Goal: Information Seeking & Learning: Learn about a topic

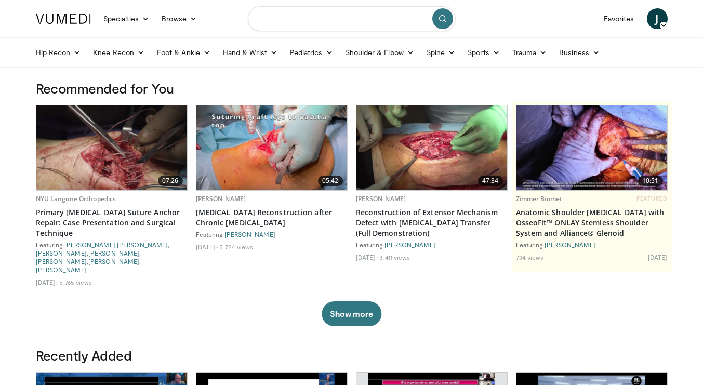
click at [268, 28] on input "Search topics, interventions" at bounding box center [352, 18] width 208 height 25
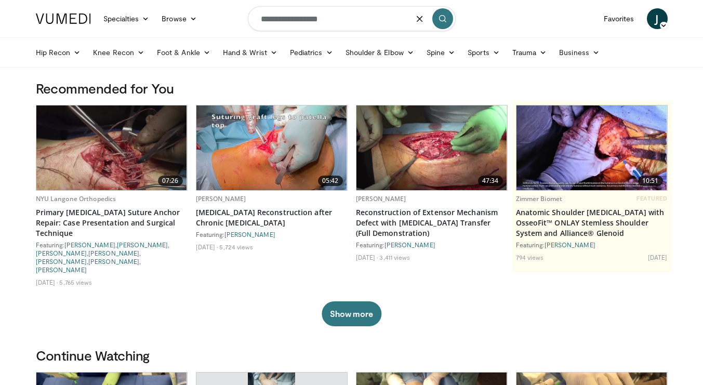
type input "**********"
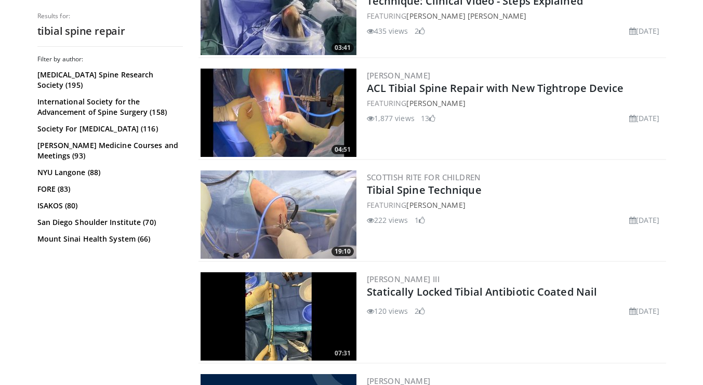
scroll to position [460, 0]
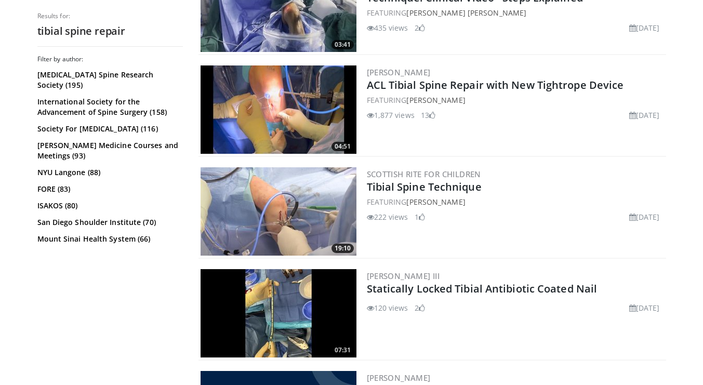
click at [276, 213] on img at bounding box center [279, 211] width 156 height 88
